Goal: Task Accomplishment & Management: Manage account settings

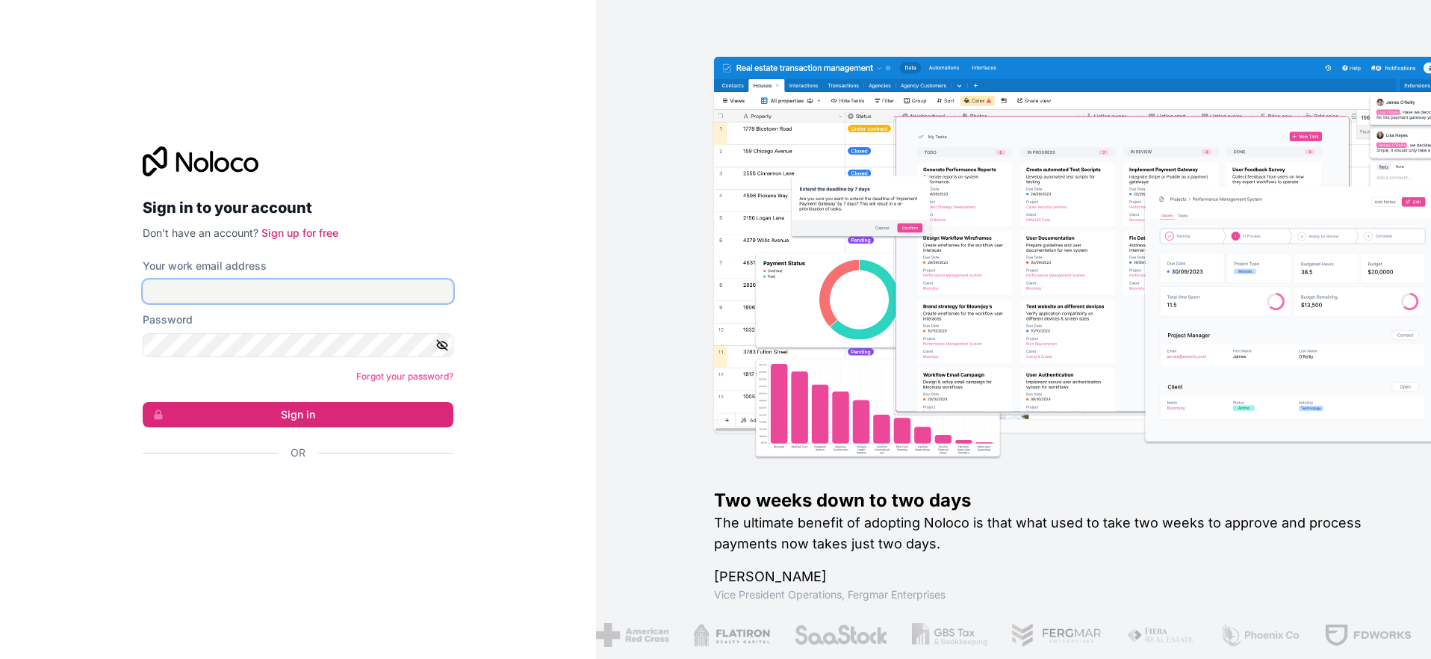
click at [335, 292] on input "Your work email address" at bounding box center [298, 291] width 311 height 24
click at [536, 307] on div "Sign in to your account Don't have an account? Sign up for free Your work email…" at bounding box center [298, 329] width 596 height 659
click at [545, 294] on div "Sign in to your account Don't have an account? Sign up for free Your work email…" at bounding box center [298, 329] width 596 height 659
click at [536, 494] on div "Sign in to your account Don't have an account? Sign up for free Your work email…" at bounding box center [298, 329] width 596 height 659
click at [146, 291] on input "Your work email address" at bounding box center [298, 291] width 311 height 24
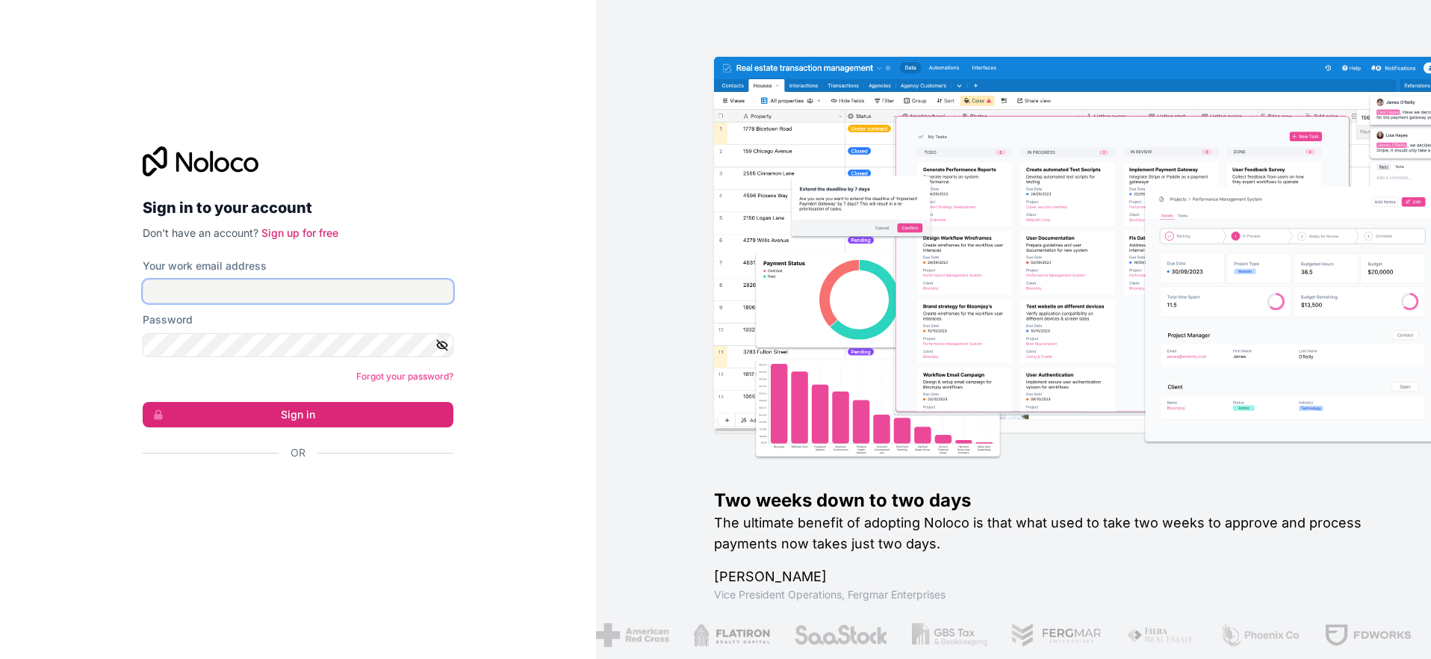
type input "[PERSON_NAME][EMAIL_ADDRESS][DOMAIN_NAME]"
click at [410, 407] on button "Sign in" at bounding box center [298, 414] width 311 height 25
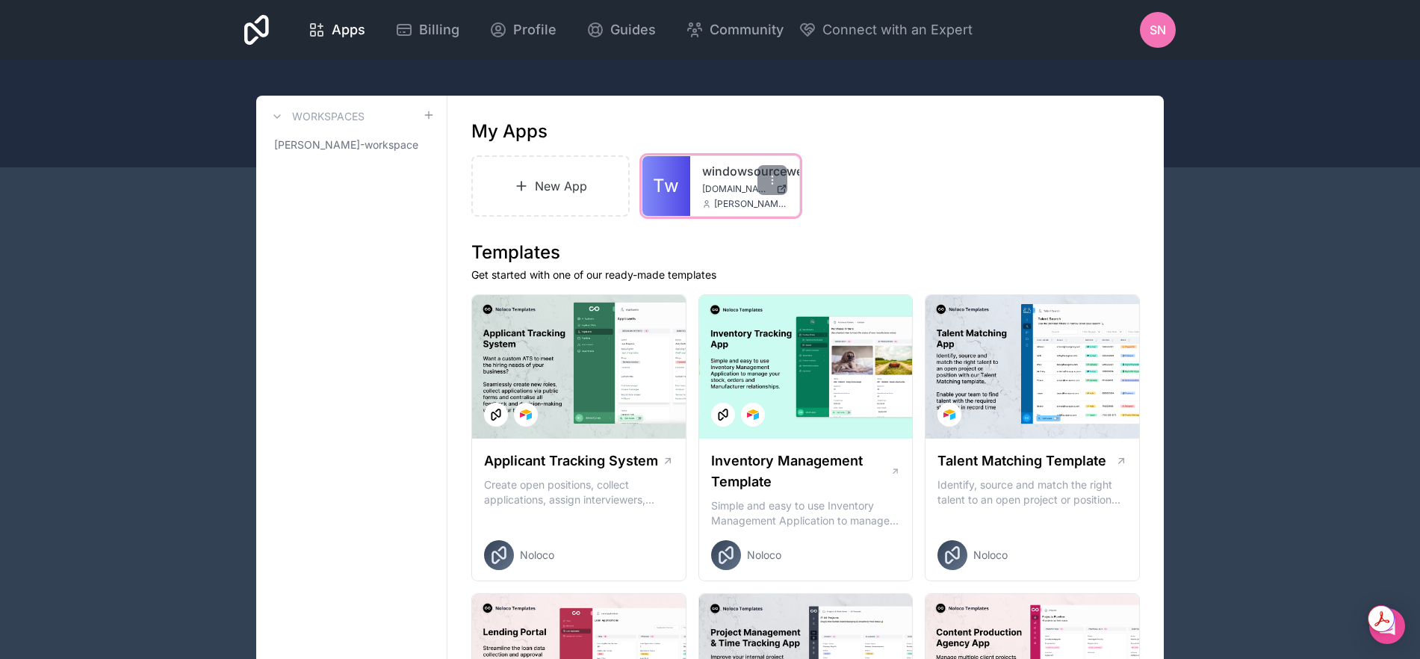
click at [725, 173] on link "windowsourcewesttexas" at bounding box center [744, 171] width 85 height 18
